Goal: Information Seeking & Learning: Check status

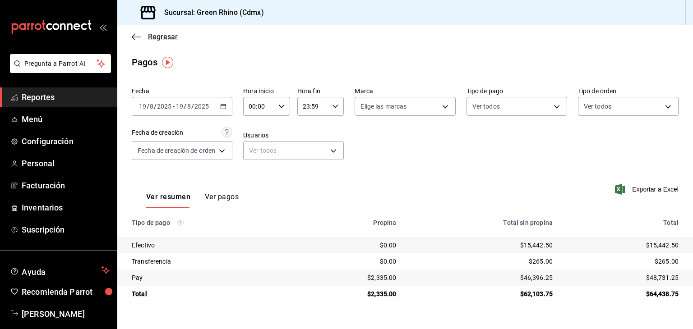
click at [150, 37] on span "Regresar" at bounding box center [163, 36] width 30 height 9
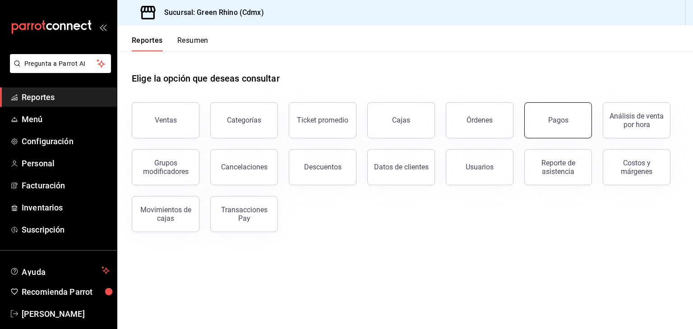
click at [544, 119] on button "Pagos" at bounding box center [558, 120] width 68 height 36
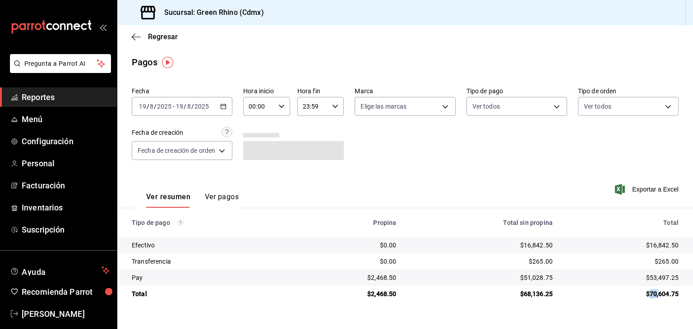
drag, startPoint x: 648, startPoint y: 295, endPoint x: 660, endPoint y: 296, distance: 12.3
click at [659, 295] on div "$70,604.75" at bounding box center [622, 294] width 111 height 9
click at [661, 296] on div "$70,604.75" at bounding box center [622, 294] width 111 height 9
click at [155, 34] on span "Regresar" at bounding box center [163, 36] width 30 height 9
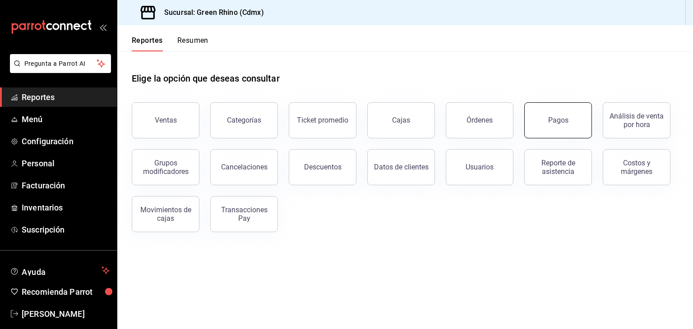
click at [539, 105] on button "Pagos" at bounding box center [558, 120] width 68 height 36
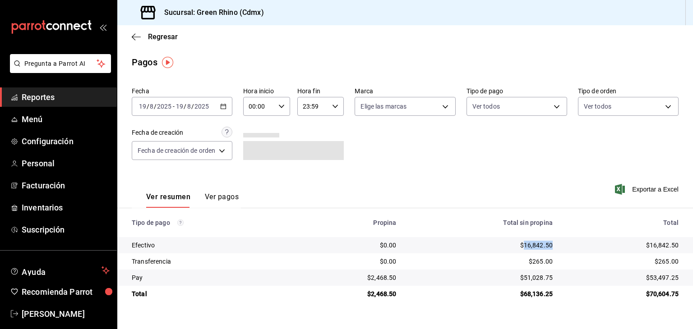
drag, startPoint x: 556, startPoint y: 246, endPoint x: 523, endPoint y: 244, distance: 33.0
click at [523, 244] on td "$16,842.50" at bounding box center [481, 245] width 157 height 16
copy div "16,842.50"
drag, startPoint x: 680, startPoint y: 277, endPoint x: 651, endPoint y: 276, distance: 28.9
click at [651, 276] on td "$53,497.25" at bounding box center [626, 278] width 133 height 16
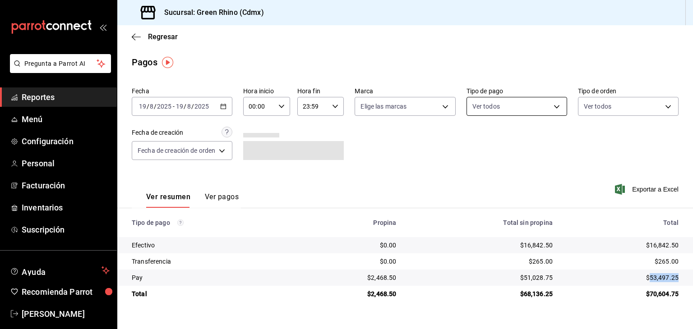
copy div "53,497.25"
click at [660, 275] on div "$53,497.25" at bounding box center [622, 277] width 111 height 9
drag, startPoint x: 653, startPoint y: 275, endPoint x: 683, endPoint y: 277, distance: 30.7
click at [683, 277] on td "$53,497.25" at bounding box center [626, 278] width 133 height 16
click at [664, 280] on div "$53,497.25" at bounding box center [622, 277] width 111 height 9
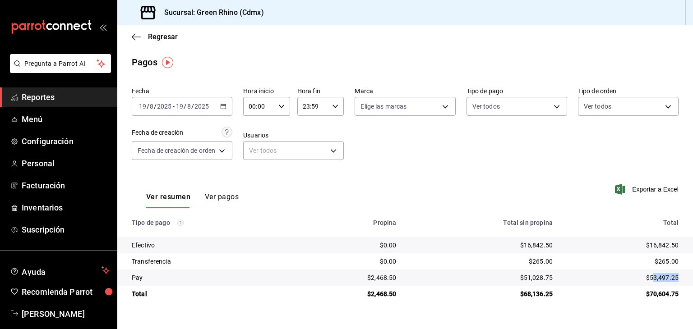
drag, startPoint x: 652, startPoint y: 277, endPoint x: 677, endPoint y: 275, distance: 24.8
click at [677, 275] on div "$53,497.25" at bounding box center [622, 277] width 111 height 9
drag, startPoint x: 650, startPoint y: 275, endPoint x: 682, endPoint y: 275, distance: 31.6
click at [682, 275] on td "$53,497.25" at bounding box center [626, 278] width 133 height 16
click at [667, 276] on div "$53,497.25" at bounding box center [622, 277] width 111 height 9
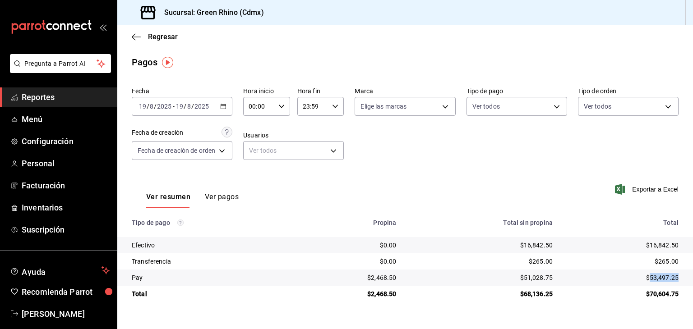
drag, startPoint x: 649, startPoint y: 280, endPoint x: 677, endPoint y: 275, distance: 28.8
click at [677, 275] on div "$53,497.25" at bounding box center [622, 277] width 111 height 9
click at [670, 275] on div "$53,497.25" at bounding box center [622, 277] width 111 height 9
drag, startPoint x: 527, startPoint y: 243, endPoint x: 535, endPoint y: 246, distance: 8.6
click at [535, 246] on div "$16,842.50" at bounding box center [481, 245] width 142 height 9
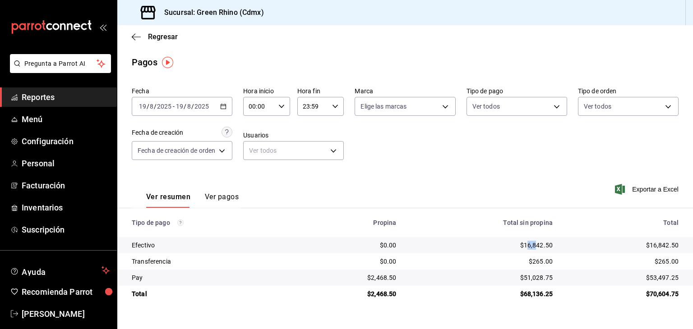
click at [532, 251] on td "$16,842.50" at bounding box center [481, 245] width 157 height 16
click at [196, 111] on div "[DATE] [DATE] - [DATE] [DATE]" at bounding box center [182, 106] width 101 height 19
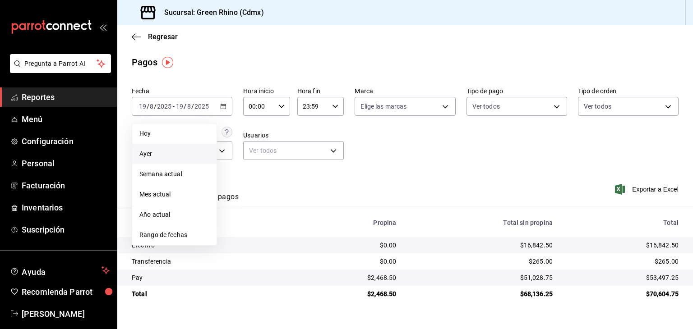
click at [184, 155] on span "Ayer" at bounding box center [174, 153] width 70 height 9
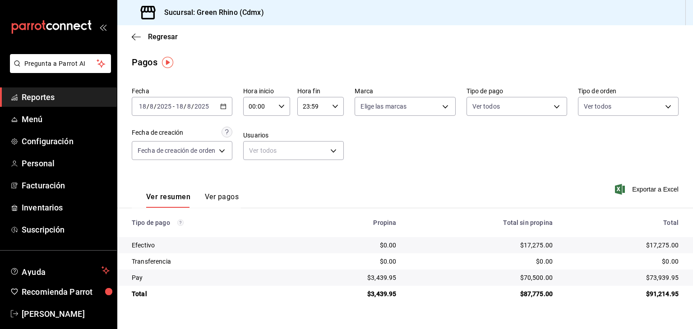
click at [198, 104] on input "2025" at bounding box center [201, 106] width 15 height 7
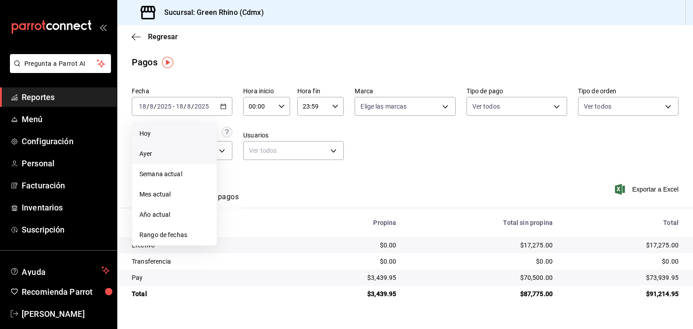
click at [165, 134] on span "Hoy" at bounding box center [174, 133] width 70 height 9
